Goal: Task Accomplishment & Management: Complete application form

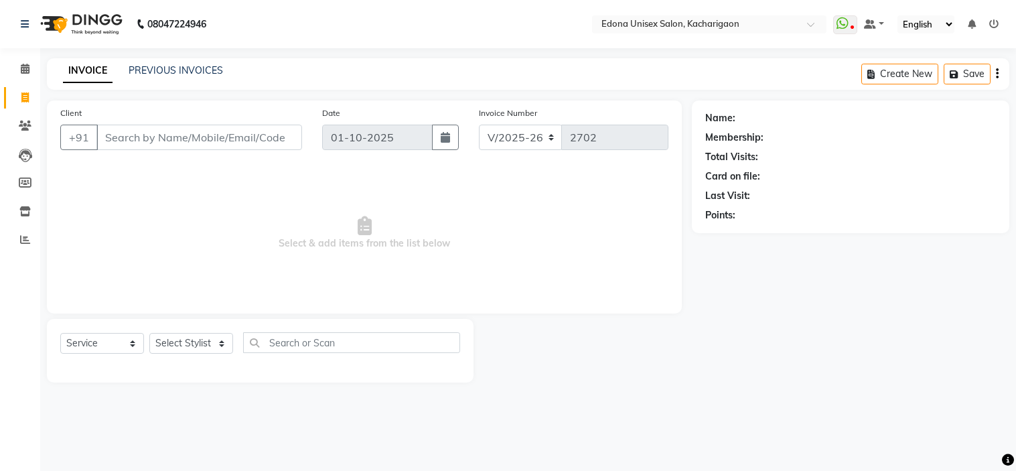
select select "5389"
click at [94, 342] on select "Select Service Product Membership Package Voucher Prepaid Gift Card" at bounding box center [102, 343] width 84 height 21
select select "product"
click at [60, 334] on select "Select Service Product Membership Package Voucher Prepaid Gift Card" at bounding box center [102, 343] width 84 height 21
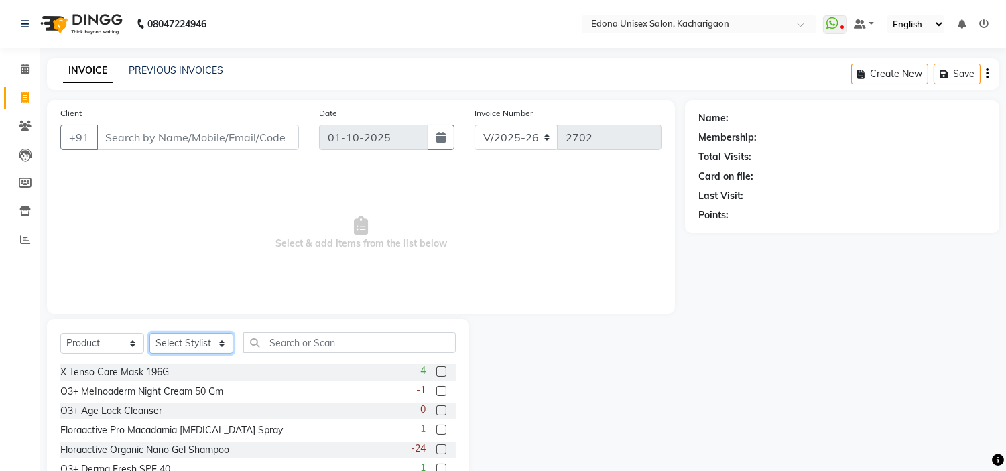
click at [194, 347] on select "Select Stylist Admin Anchuli Basumatari Anju Sonar Bir Basumtary Bishal Bharma …" at bounding box center [191, 343] width 84 height 21
select select "35925"
click at [149, 334] on select "Select Stylist Admin Anchuli Basumatari Anju Sonar Bir Basumtary Bishal Bharma …" at bounding box center [191, 343] width 84 height 21
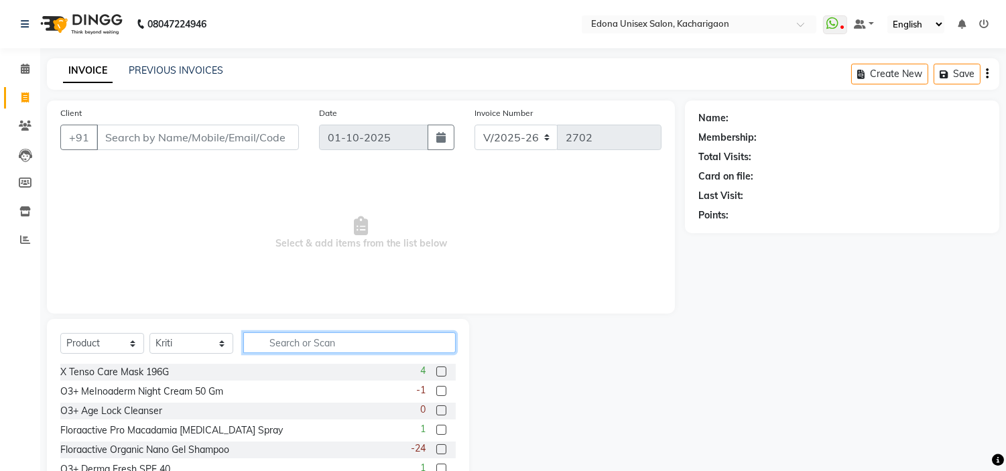
click at [302, 342] on input "text" at bounding box center [349, 342] width 212 height 21
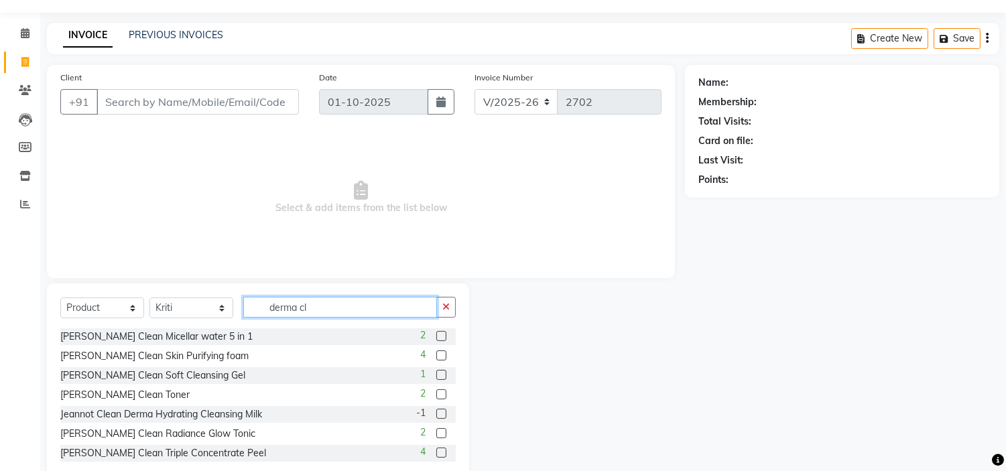
scroll to position [65, 0]
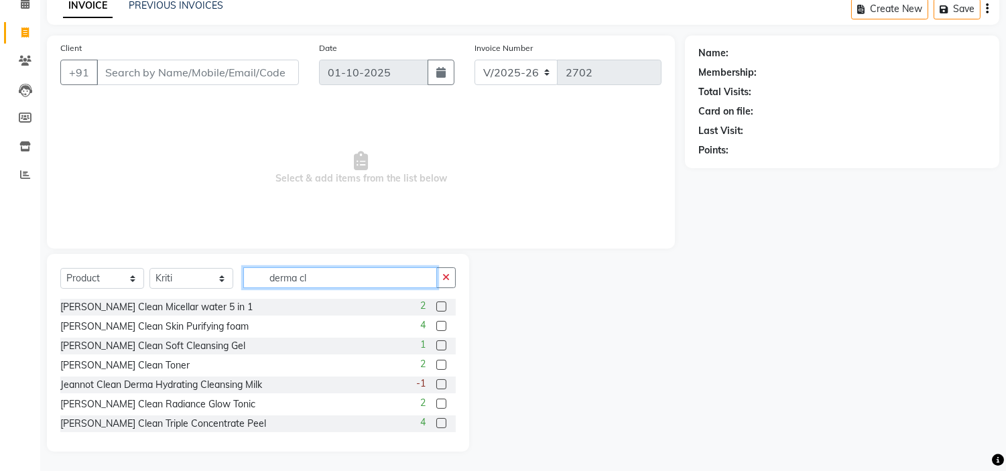
type input "derma cl"
click at [436, 344] on label at bounding box center [441, 345] width 10 height 10
click at [436, 344] on input "checkbox" at bounding box center [440, 346] width 9 height 9
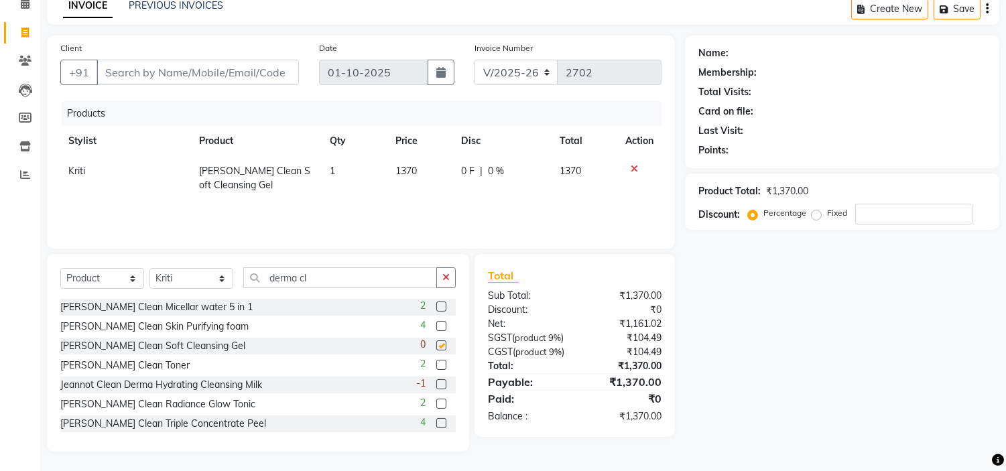
checkbox input "false"
click at [405, 178] on td "1370" at bounding box center [420, 178] width 66 height 44
select select "35925"
click at [409, 174] on input "1370" at bounding box center [402, 174] width 46 height 21
type input "1450"
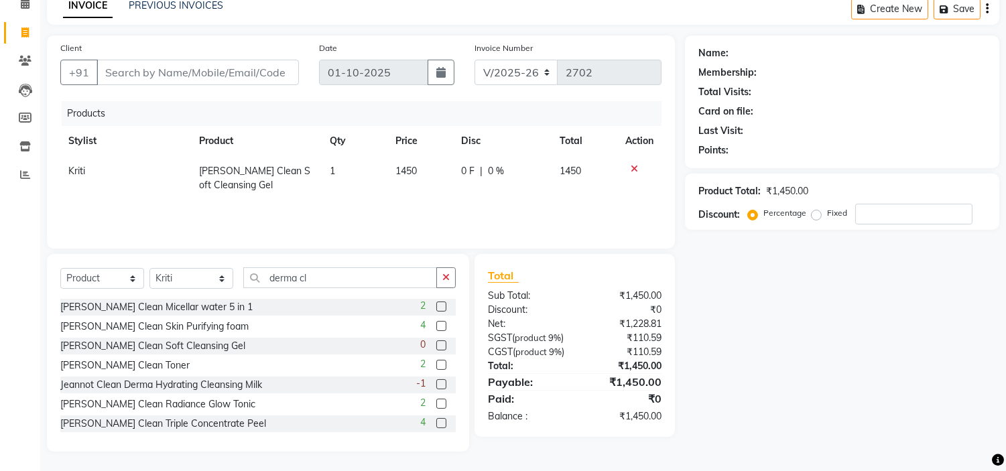
click at [433, 199] on tr "Kriti Jeannot Derma Clean Soft Cleansing Gel 1 1450 0 F | 0 % 1450" at bounding box center [360, 178] width 601 height 44
click at [445, 270] on button "button" at bounding box center [445, 277] width 19 height 21
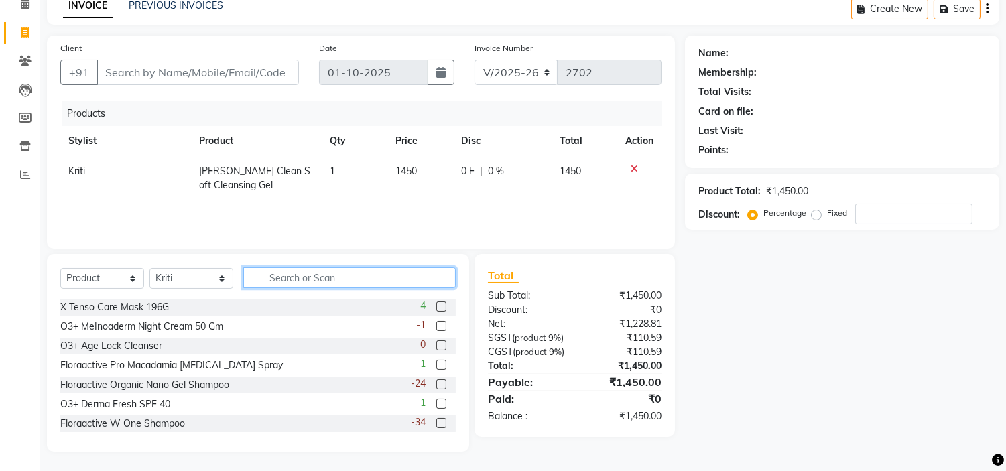
click at [387, 278] on input "text" at bounding box center [349, 277] width 212 height 21
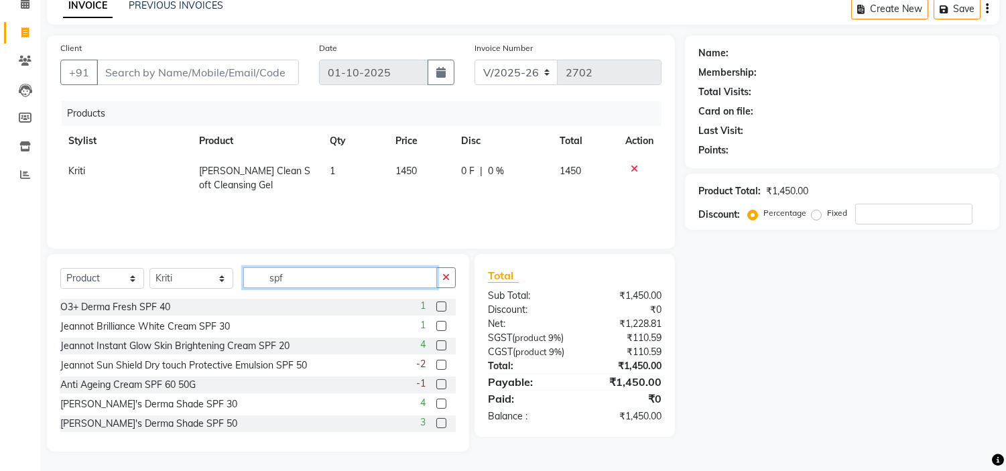
type input "spf"
click at [436, 362] on label at bounding box center [441, 365] width 10 height 10
click at [436, 362] on input "checkbox" at bounding box center [440, 365] width 9 height 9
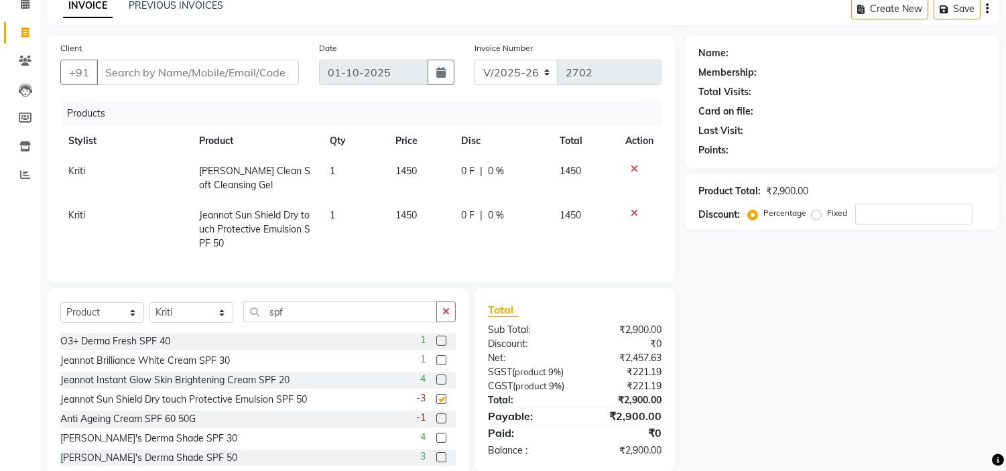
checkbox input "false"
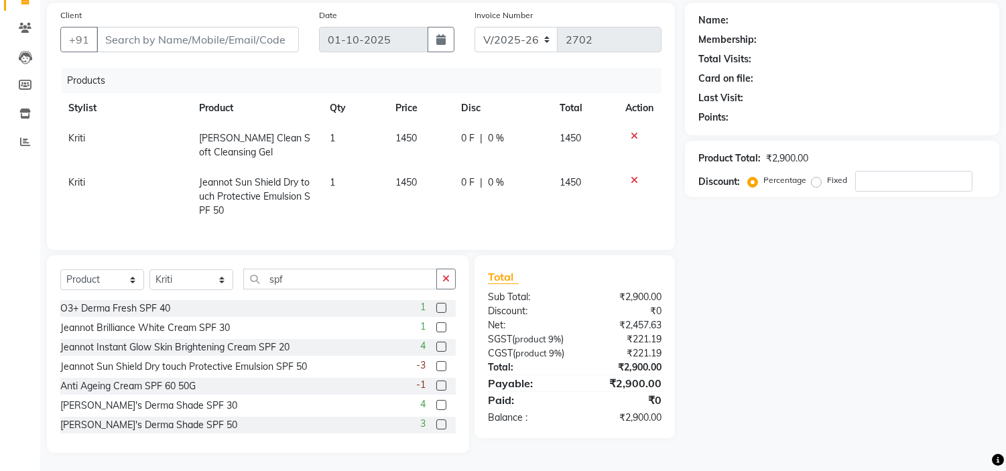
scroll to position [124, 0]
click at [410, 174] on span "1450" at bounding box center [405, 180] width 21 height 12
select select "35925"
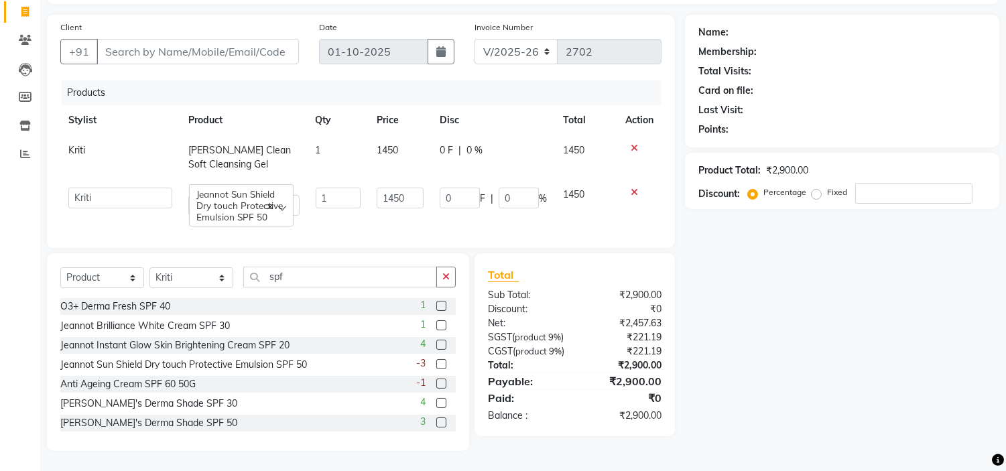
scroll to position [111, 0]
click at [399, 188] on input "1450" at bounding box center [400, 198] width 46 height 21
type input "1530"
click at [437, 193] on tr "Admin Anchuli Basumatari Anju Sonar Bir Basumtary Bishal Bharma Hemen Daimari H…" at bounding box center [360, 202] width 601 height 44
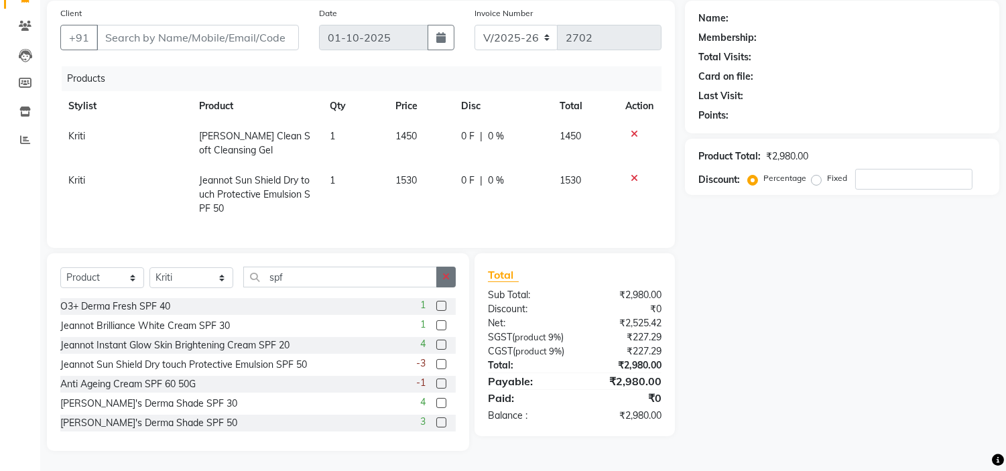
click at [440, 267] on button "button" at bounding box center [445, 277] width 19 height 21
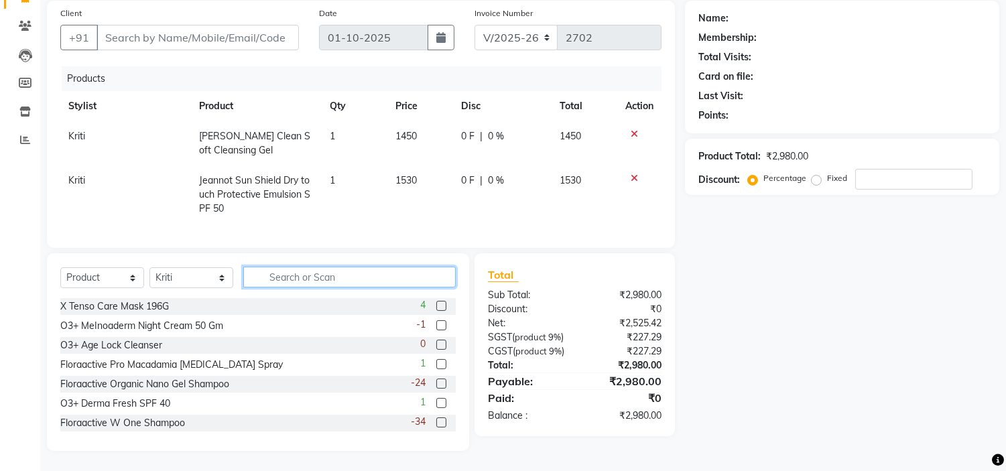
click at [413, 276] on input "text" at bounding box center [349, 277] width 212 height 21
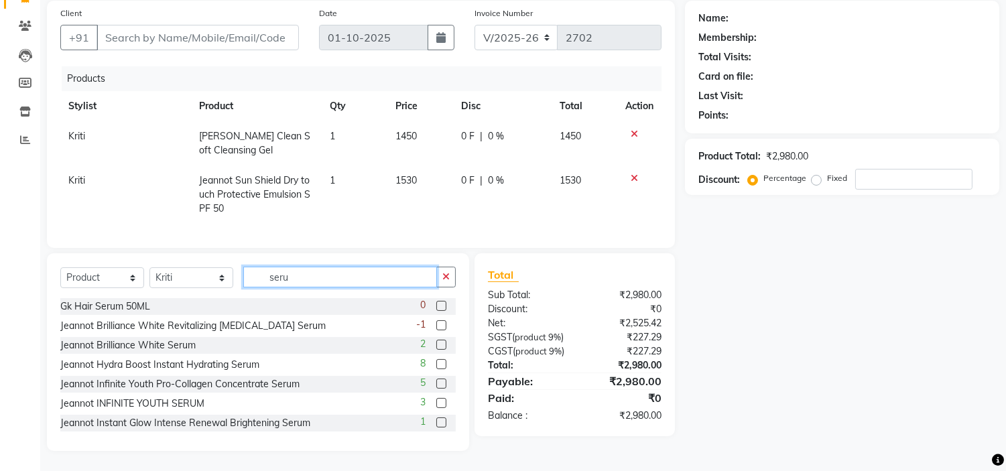
type input "seru"
click at [436, 360] on label at bounding box center [441, 364] width 10 height 10
click at [436, 360] on input "checkbox" at bounding box center [440, 364] width 9 height 9
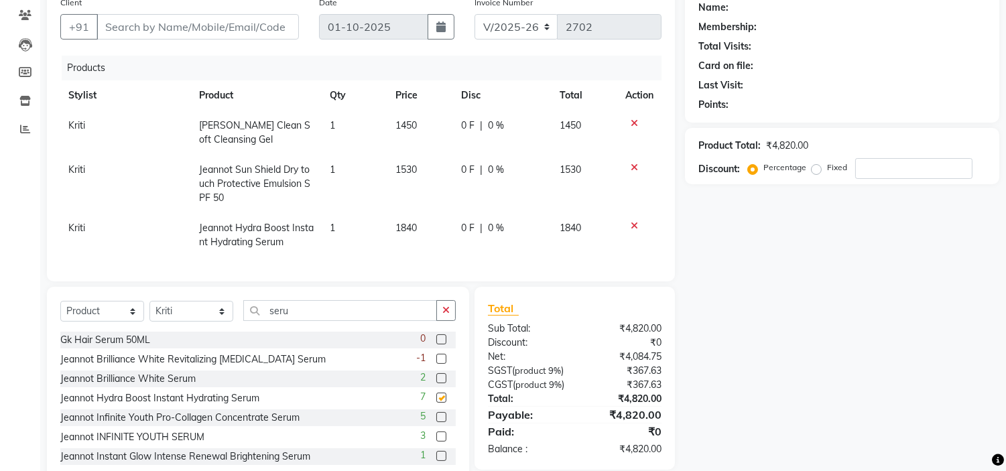
checkbox input "false"
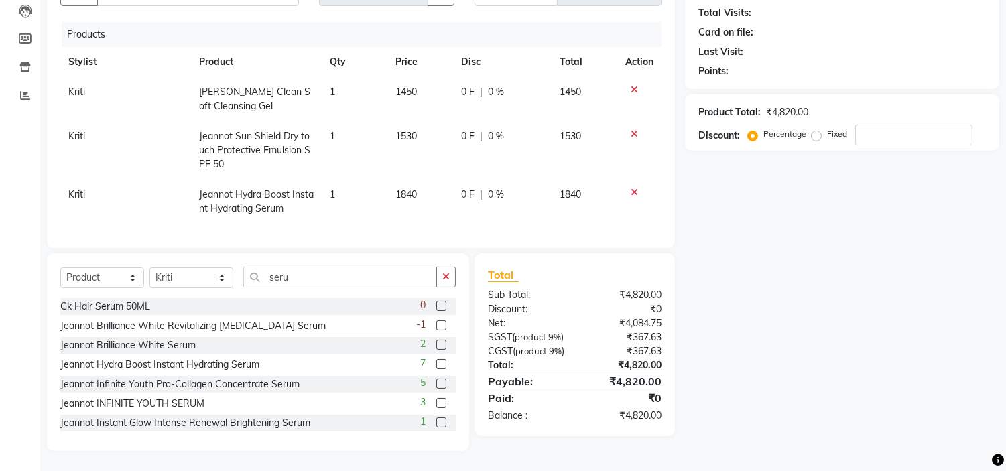
scroll to position [168, 0]
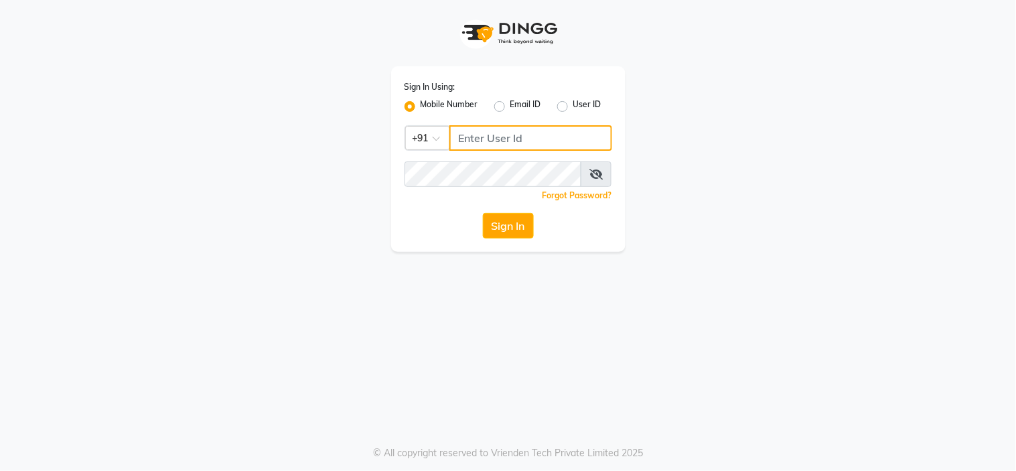
click at [527, 145] on input "Username" at bounding box center [531, 137] width 163 height 25
click at [497, 143] on input "Username" at bounding box center [531, 137] width 163 height 25
type input "8134949764"
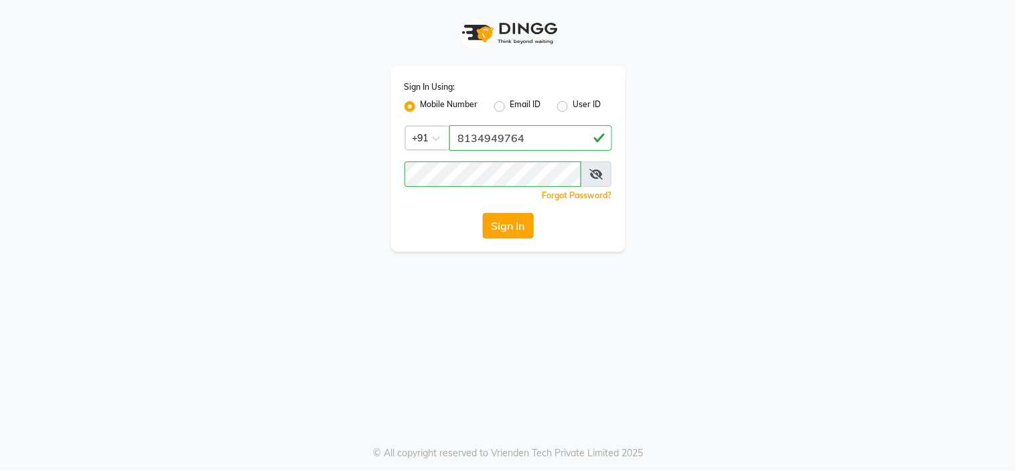
click at [517, 225] on button "Sign In" at bounding box center [508, 225] width 51 height 25
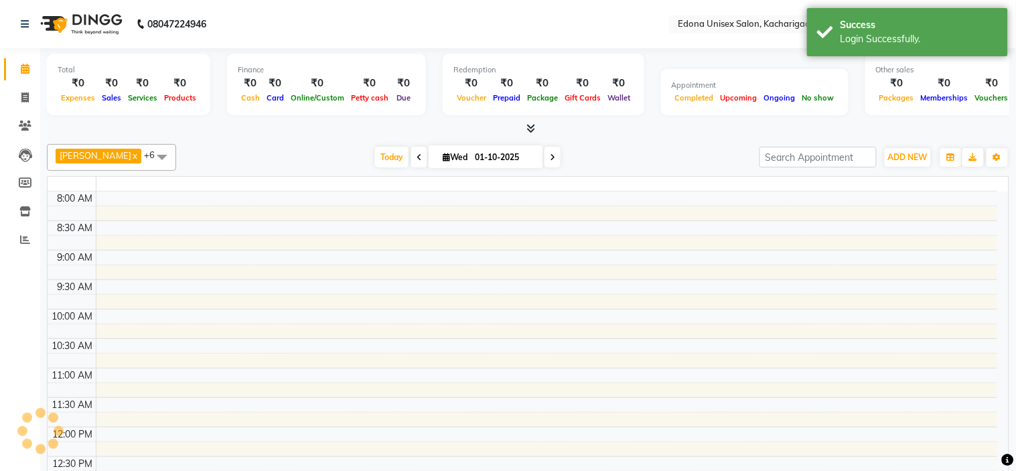
select select "en"
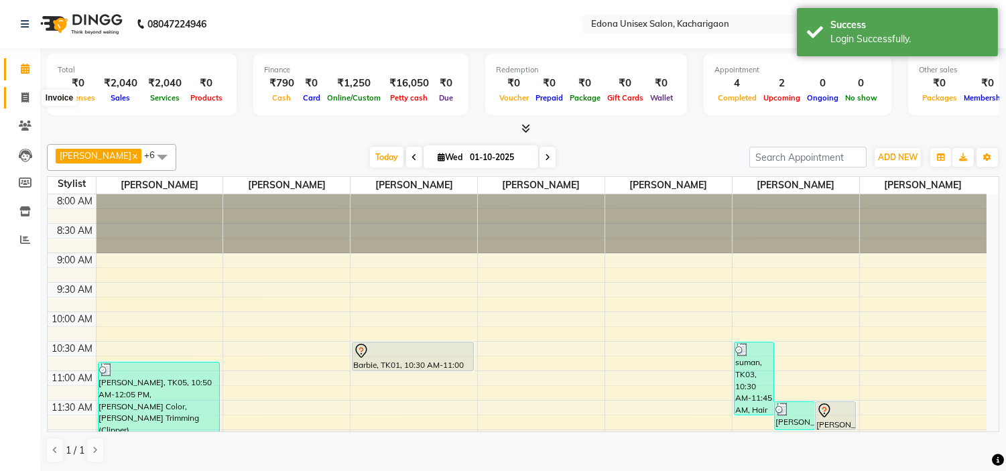
click at [28, 101] on icon at bounding box center [24, 97] width 7 height 10
select select "service"
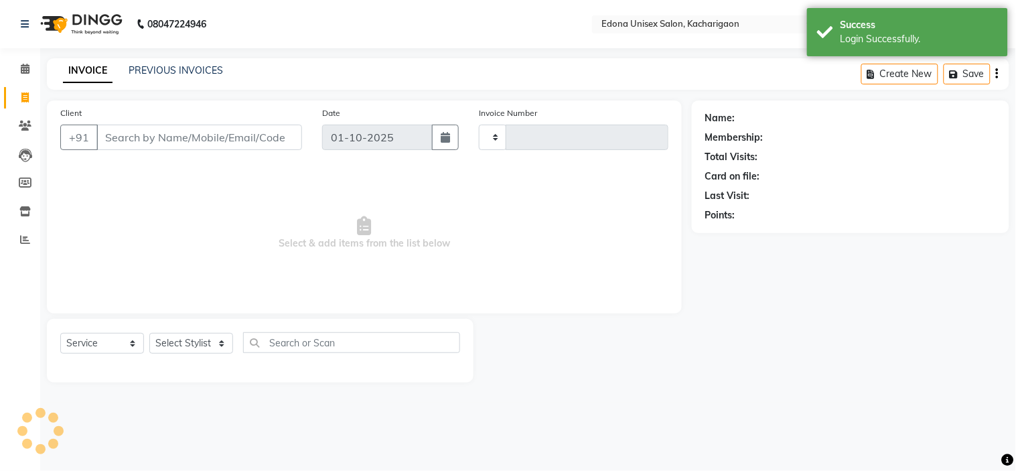
type input "2702"
select select "5389"
click at [226, 138] on input "Client" at bounding box center [199, 137] width 206 height 25
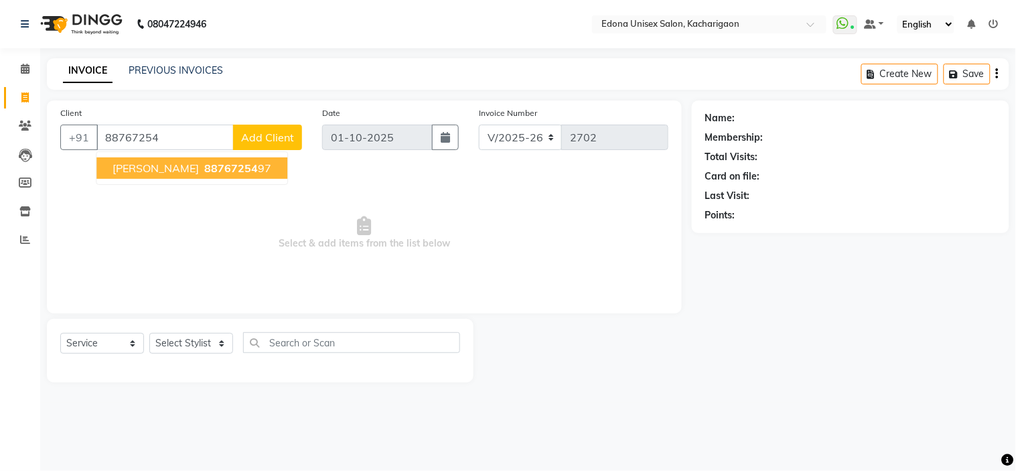
click at [229, 164] on ngb-highlight "88767254 97" at bounding box center [237, 167] width 70 height 13
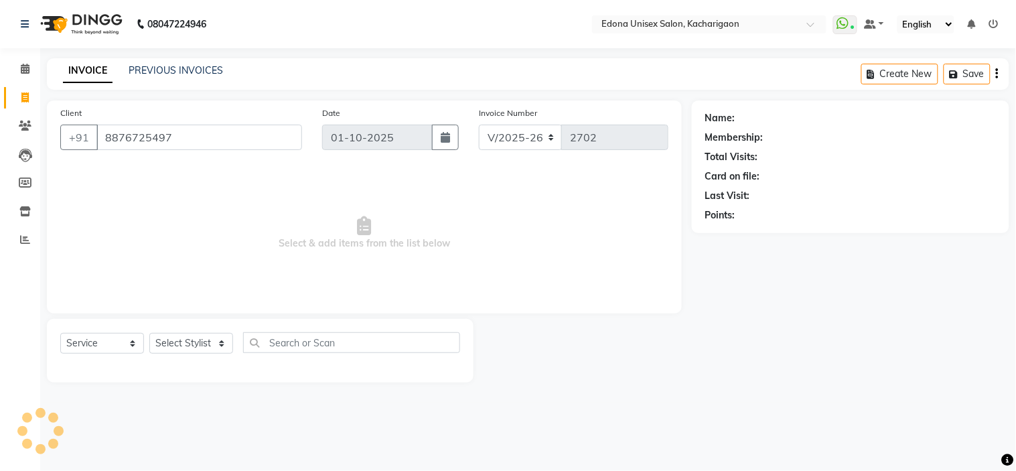
type input "8876725497"
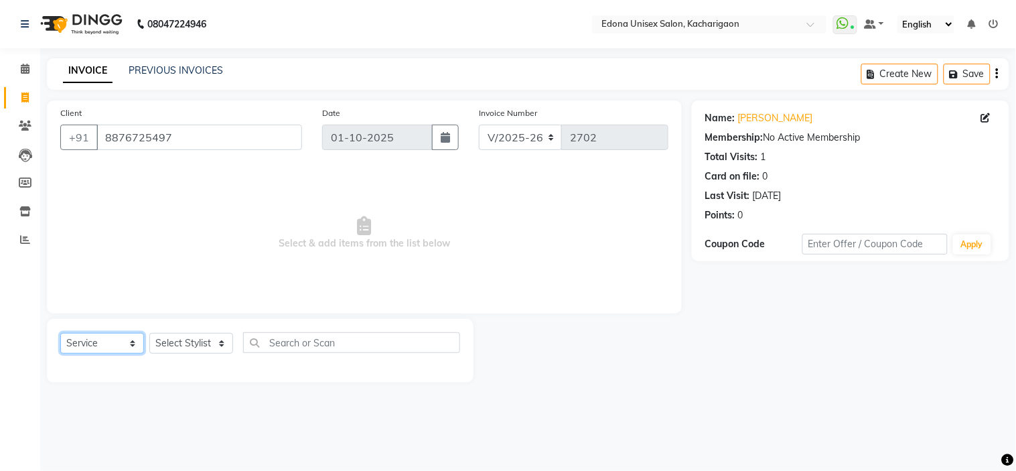
click at [89, 346] on select "Select Service Product Membership Package Voucher Prepaid Gift Card" at bounding box center [102, 343] width 84 height 21
select select "product"
click at [60, 334] on select "Select Service Product Membership Package Voucher Prepaid Gift Card" at bounding box center [102, 343] width 84 height 21
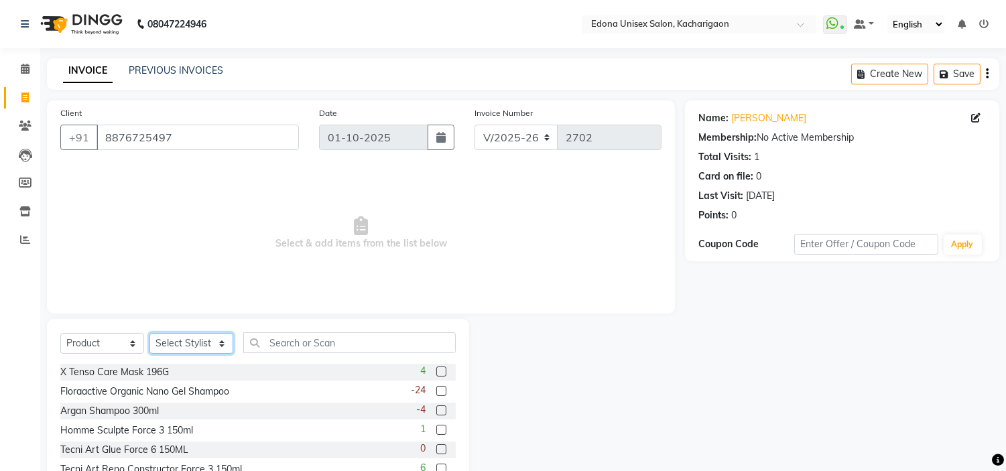
click at [203, 345] on select "Select Stylist Admin Anchuli [PERSON_NAME] Sonar Bir Basumtary [PERSON_NAME] [P…" at bounding box center [191, 343] width 84 height 21
select select "35925"
click at [149, 334] on select "Select Stylist Admin Anchuli [PERSON_NAME] Sonar Bir Basumtary [PERSON_NAME] [P…" at bounding box center [191, 343] width 84 height 21
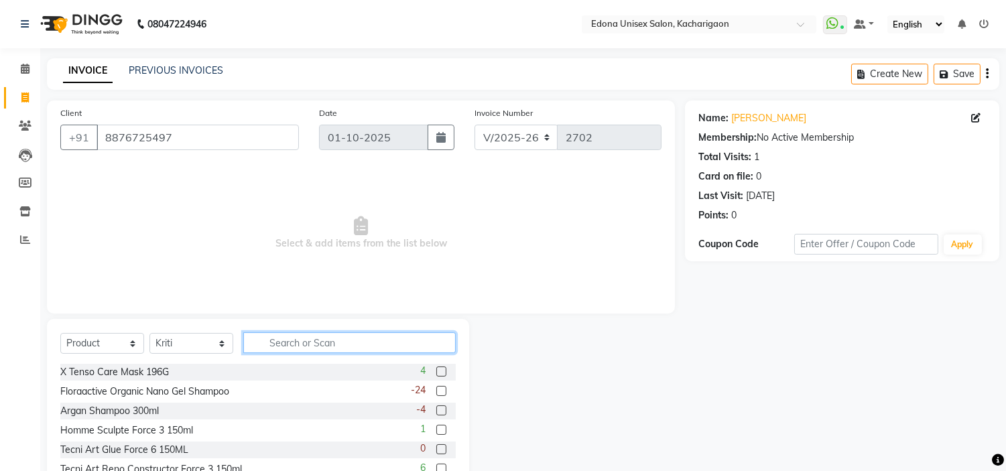
click at [339, 344] on input "text" at bounding box center [349, 342] width 212 height 21
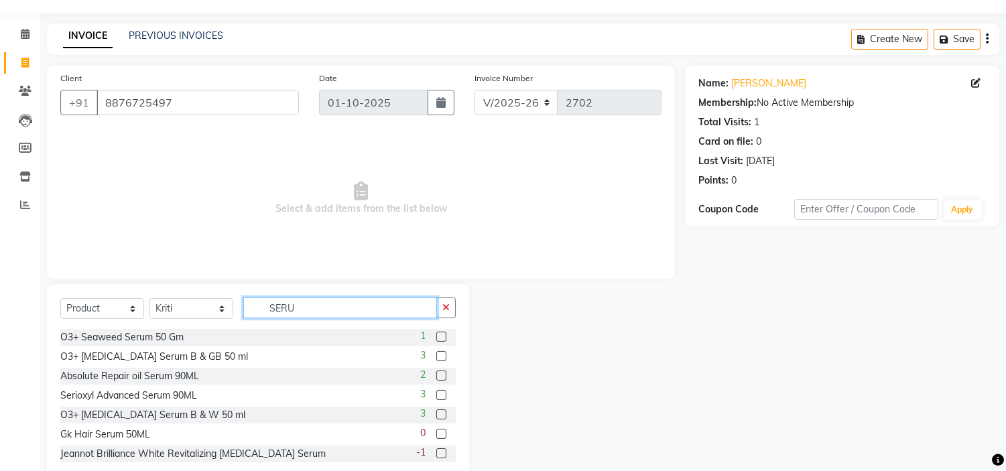
scroll to position [65, 0]
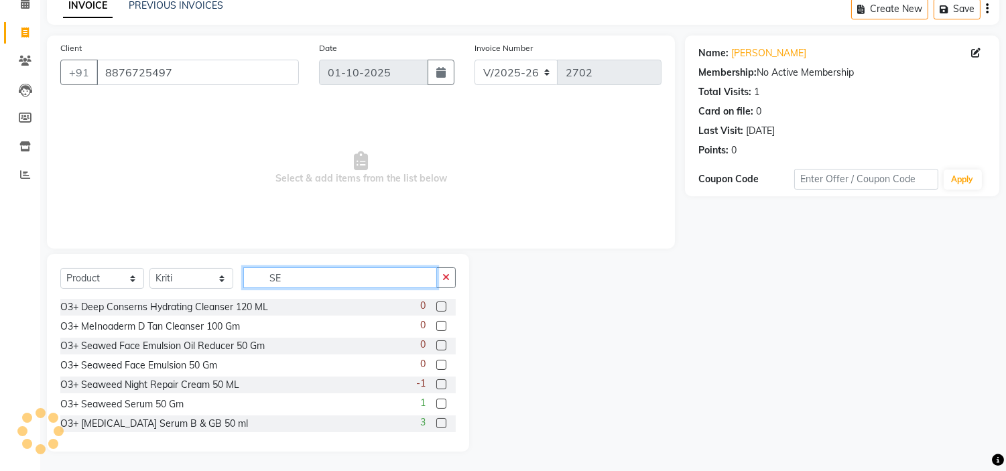
type input "S"
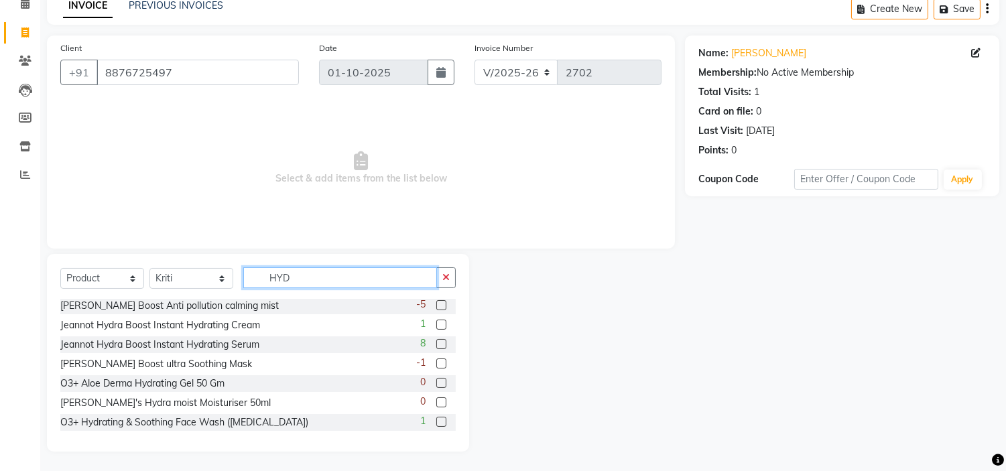
type input "HYD"
click at [436, 344] on label at bounding box center [441, 344] width 10 height 10
click at [436, 344] on input "checkbox" at bounding box center [440, 344] width 9 height 9
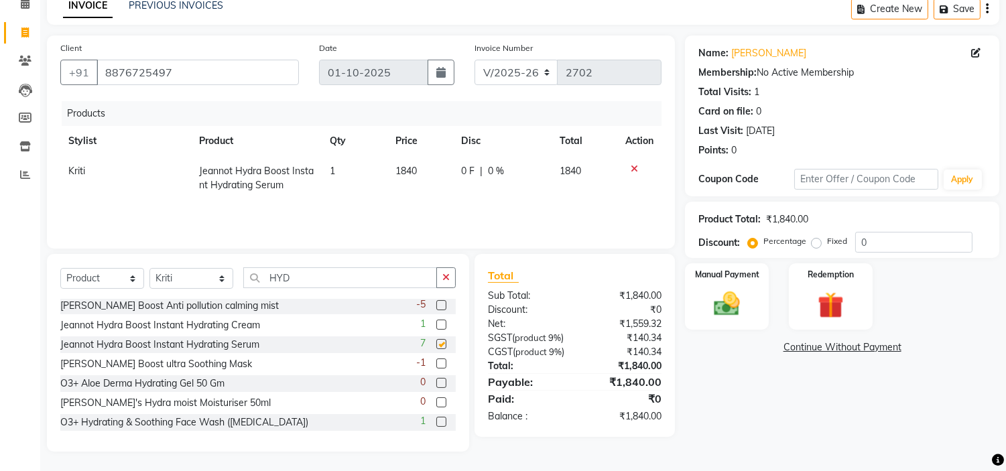
checkbox input "false"
drag, startPoint x: 439, startPoint y: 273, endPoint x: 393, endPoint y: 278, distance: 46.5
click at [433, 271] on div "HYD" at bounding box center [350, 277] width 212 height 21
click at [372, 278] on input "HYD" at bounding box center [340, 277] width 194 height 21
type input "H"
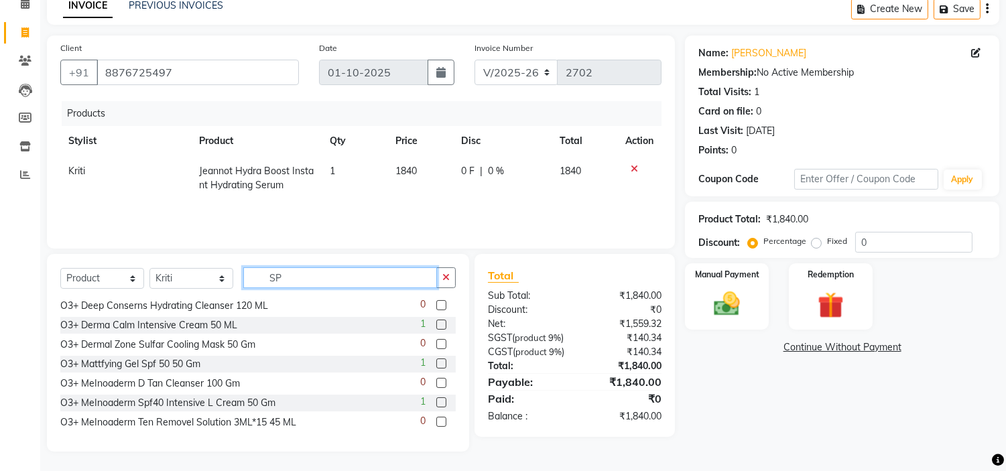
scroll to position [0, 0]
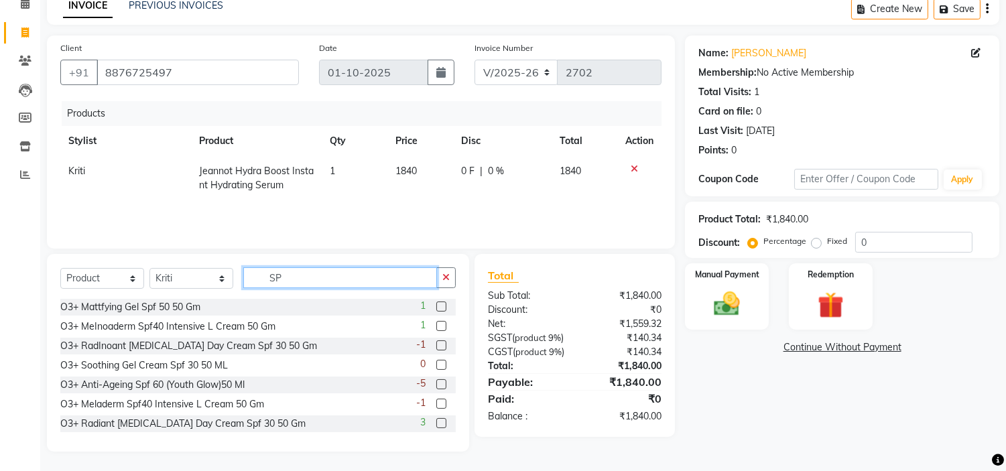
type input "S"
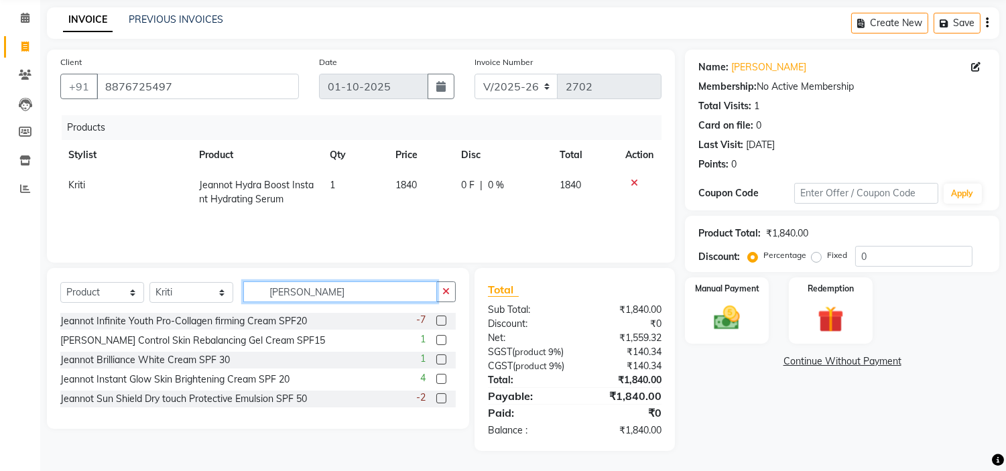
type input "[PERSON_NAME]"
click at [442, 393] on label at bounding box center [441, 398] width 10 height 10
click at [442, 395] on input "checkbox" at bounding box center [440, 399] width 9 height 9
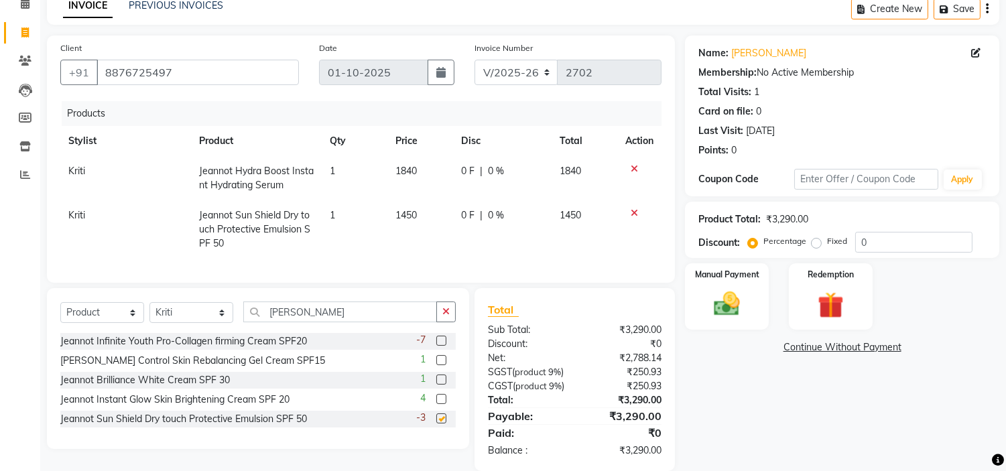
checkbox input "false"
click at [411, 210] on span "1450" at bounding box center [405, 215] width 21 height 12
select select "35925"
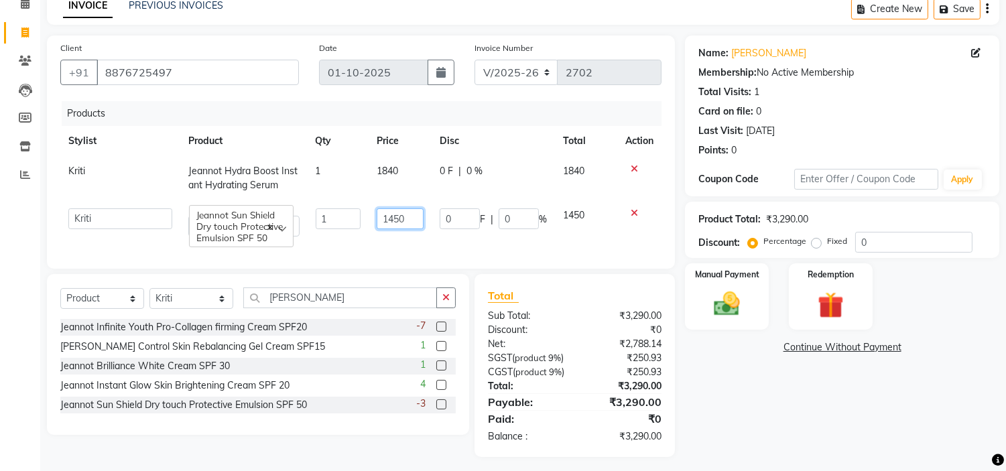
click at [399, 212] on input "1450" at bounding box center [400, 218] width 46 height 21
type input "1530"
click at [404, 239] on td "1530" at bounding box center [400, 222] width 62 height 44
select select "35925"
click at [447, 290] on button "button" at bounding box center [445, 297] width 19 height 21
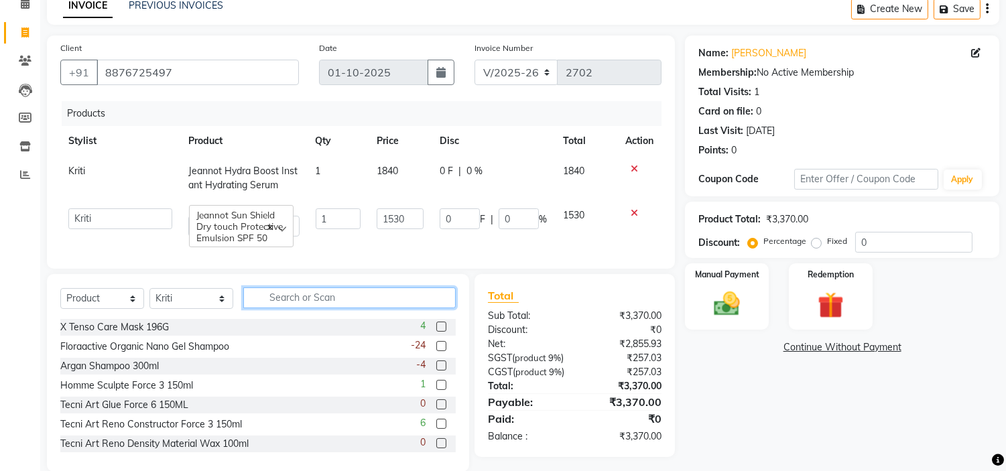
click at [389, 305] on input "text" at bounding box center [349, 297] width 212 height 21
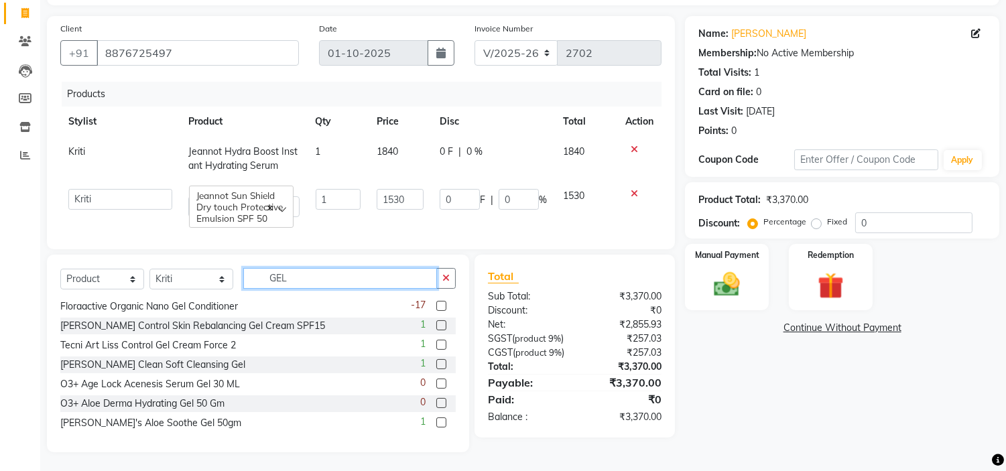
scroll to position [99, 0]
type input "GEL"
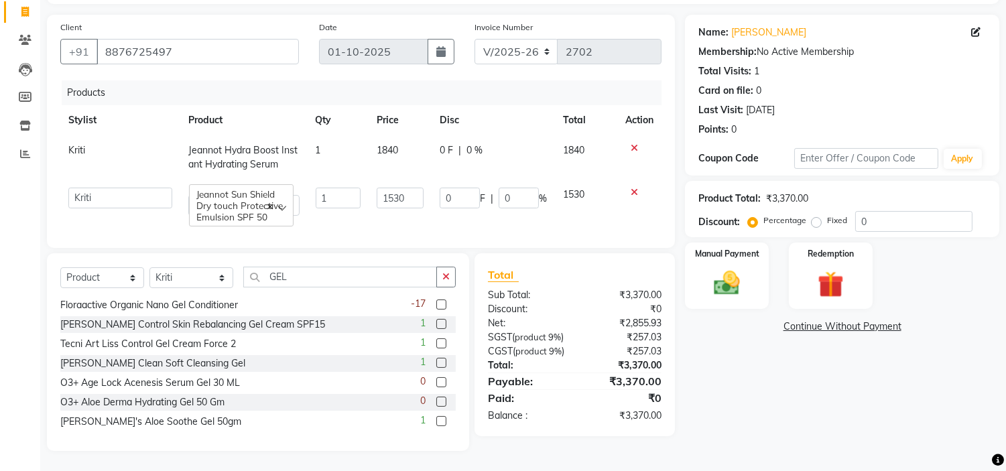
click at [436, 358] on label at bounding box center [441, 363] width 10 height 10
click at [436, 359] on input "checkbox" at bounding box center [440, 363] width 9 height 9
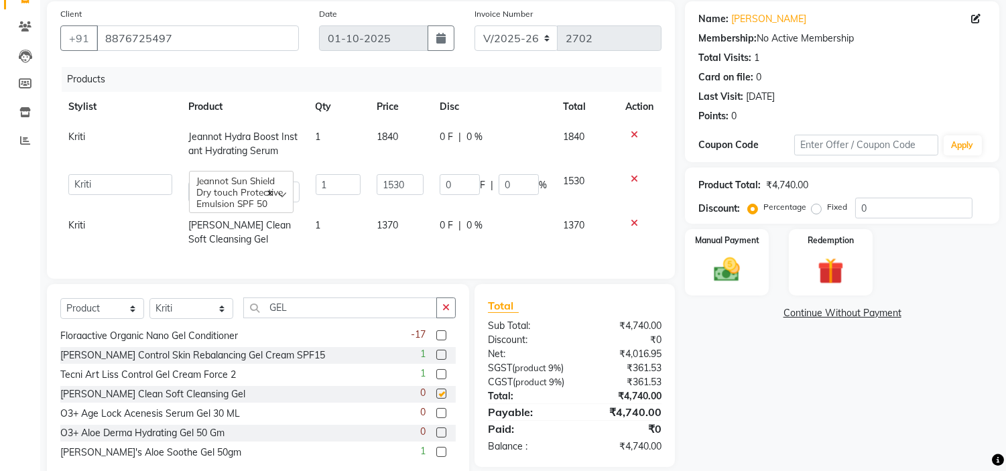
checkbox input "false"
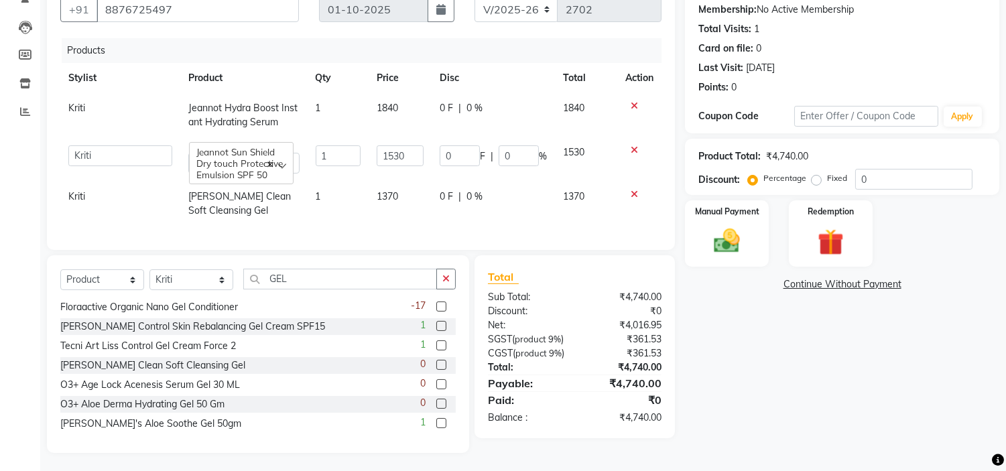
scroll to position [155, 0]
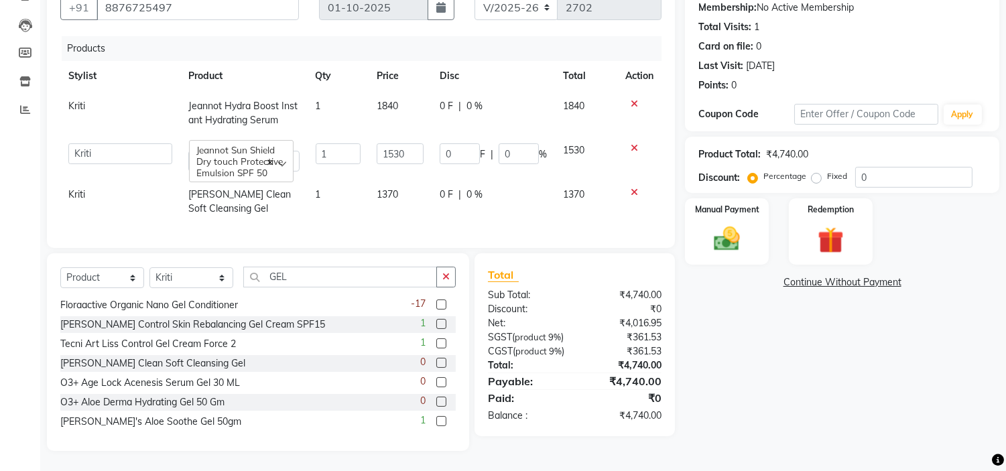
click at [397, 188] on span "1370" at bounding box center [387, 194] width 21 height 12
select select "35925"
click at [401, 188] on input "1370" at bounding box center [402, 198] width 46 height 21
type input "1450"
click at [421, 197] on td "1450" at bounding box center [400, 202] width 62 height 44
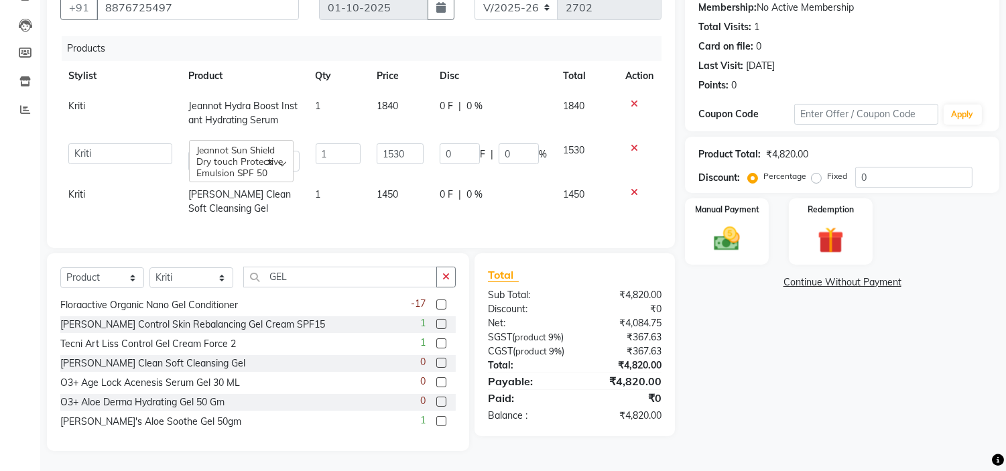
select select "35925"
click at [737, 224] on img at bounding box center [727, 239] width 44 height 31
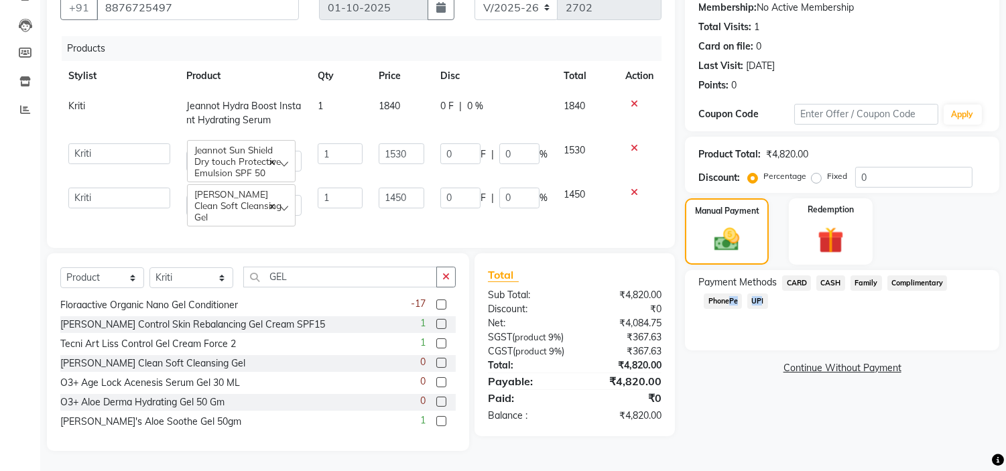
drag, startPoint x: 758, startPoint y: 275, endPoint x: 725, endPoint y: 277, distance: 32.9
click at [725, 277] on div "Payment Methods CARD CASH Family Complimentary PhonePe UPI" at bounding box center [841, 293] width 287 height 36
click at [744, 306] on div "Payment Methods CARD CASH Family Complimentary PhonePe UPI" at bounding box center [842, 310] width 314 height 80
click at [726, 293] on span "PhonePe" at bounding box center [723, 300] width 38 height 15
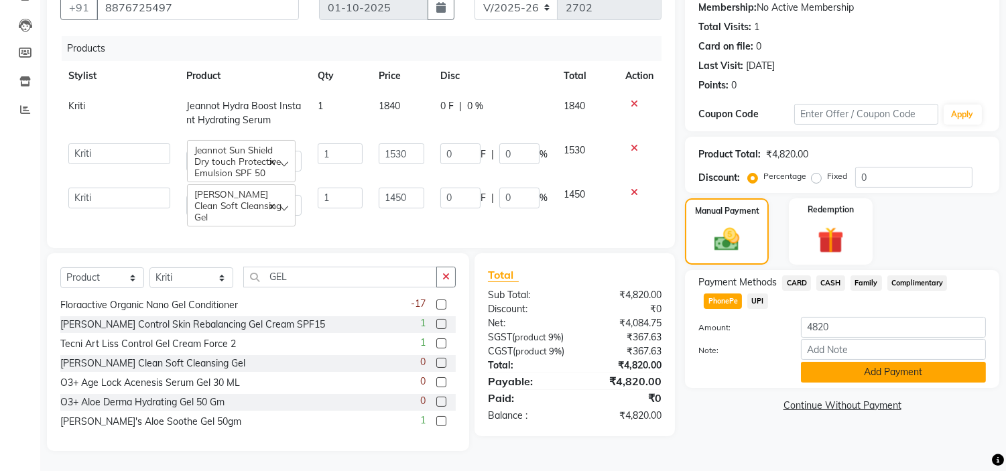
click at [856, 362] on button "Add Payment" at bounding box center [893, 372] width 185 height 21
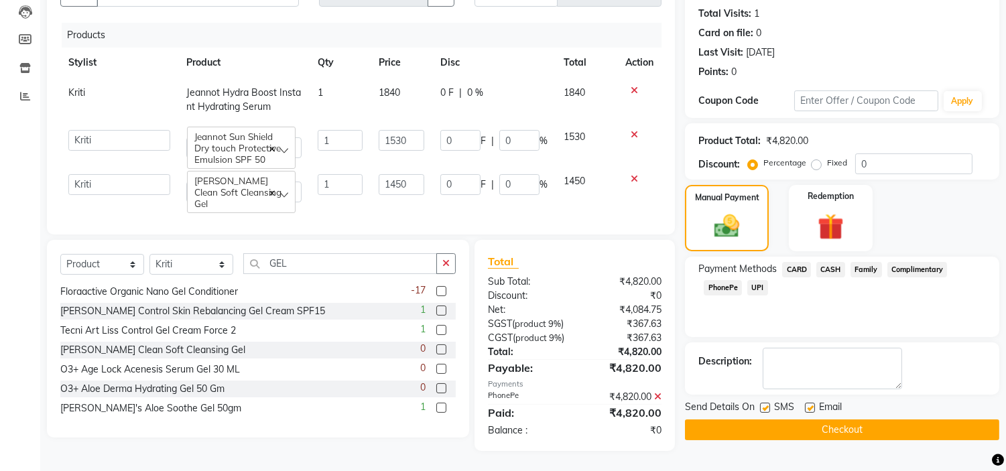
scroll to position [184, 0]
click at [840, 419] on button "Checkout" at bounding box center [842, 429] width 314 height 21
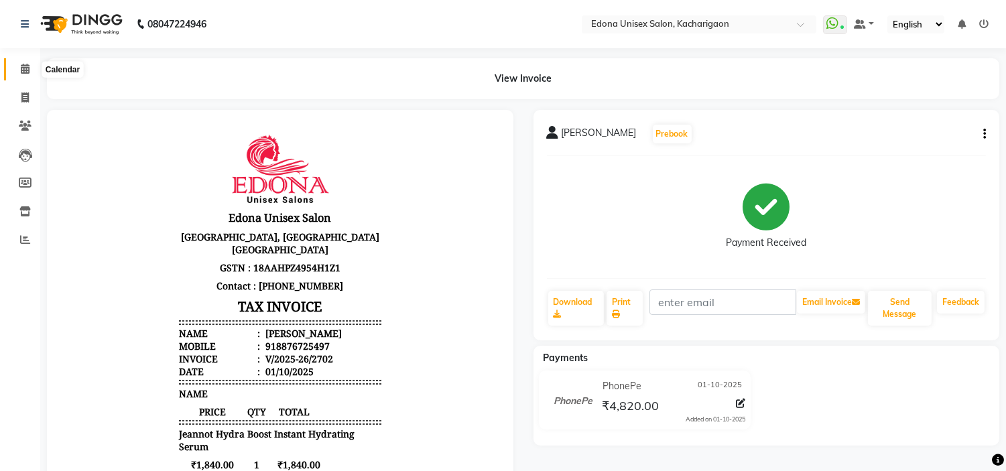
drag, startPoint x: 23, startPoint y: 71, endPoint x: 29, endPoint y: 77, distance: 8.5
click at [23, 71] on icon at bounding box center [25, 69] width 9 height 10
